Goal: Check status: Check status

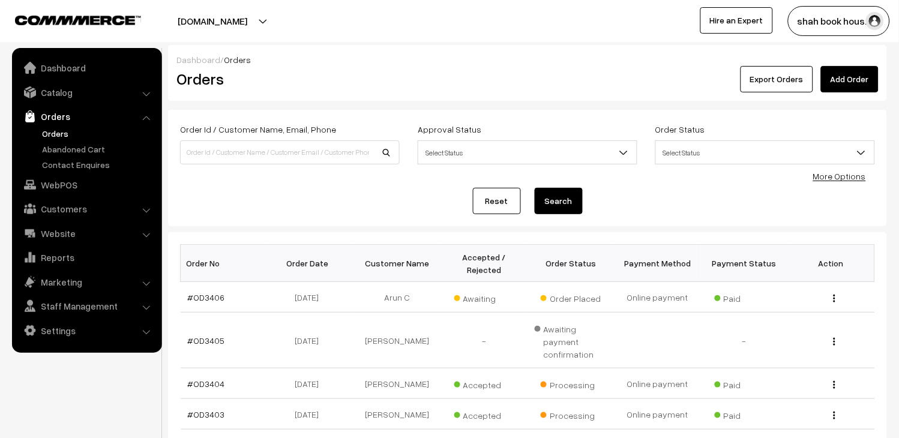
click at [69, 136] on link "Orders" at bounding box center [98, 133] width 119 height 13
click at [216, 300] on link "#OD3406" at bounding box center [206, 297] width 37 height 10
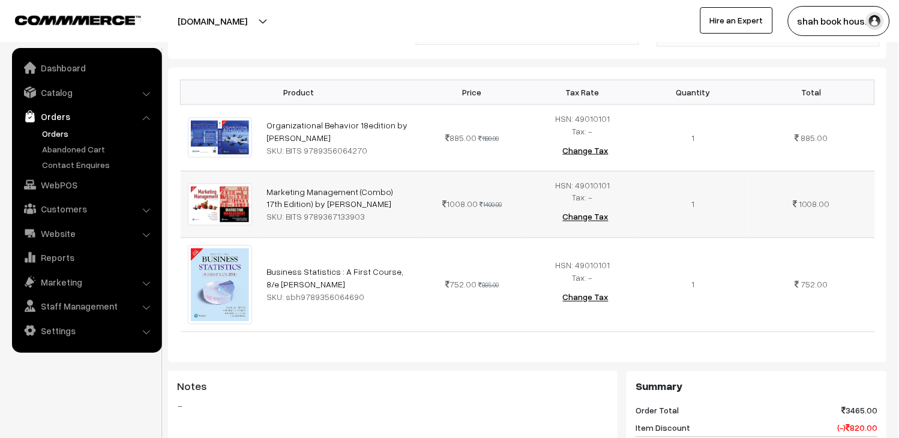
scroll to position [333, 0]
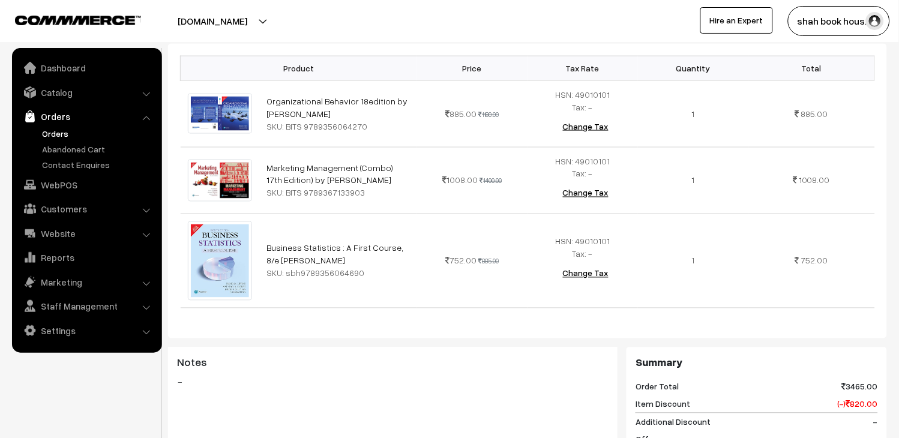
click at [46, 130] on link "Orders" at bounding box center [98, 133] width 119 height 13
